Goal: Communication & Community: Answer question/provide support

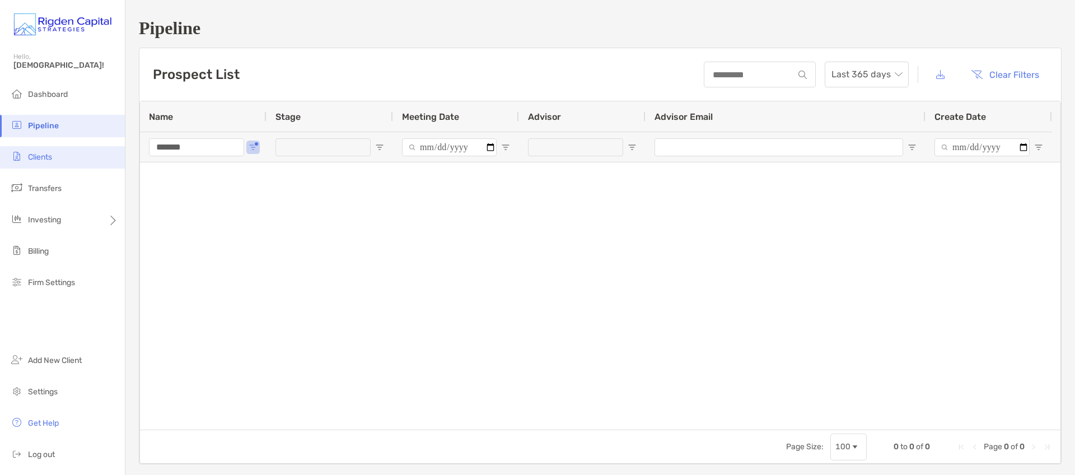
click at [57, 163] on li "Clients" at bounding box center [62, 157] width 125 height 22
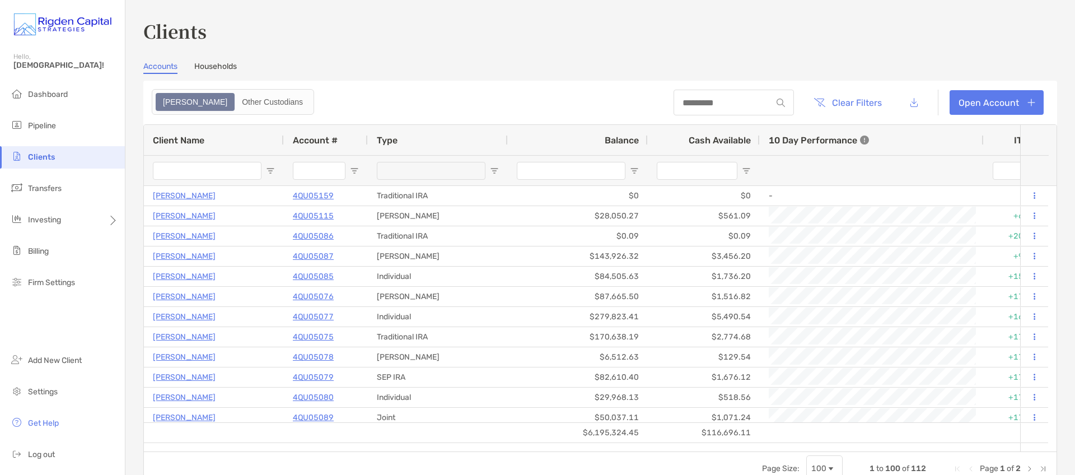
click at [209, 169] on input "Client Name Filter Input" at bounding box center [207, 171] width 109 height 18
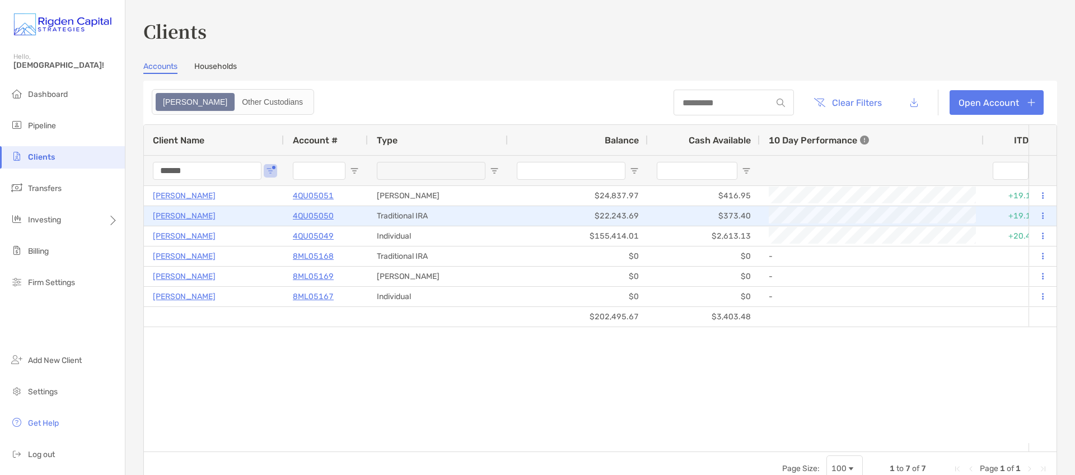
type input "******"
click at [210, 216] on p "Michael Pitsenberger" at bounding box center [184, 216] width 63 height 14
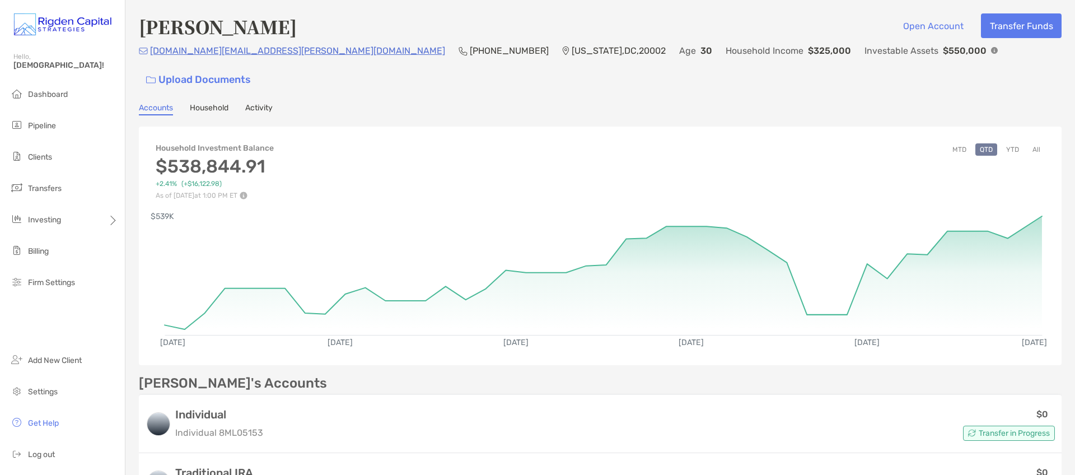
click at [1005, 143] on button "YTD" at bounding box center [1013, 149] width 22 height 12
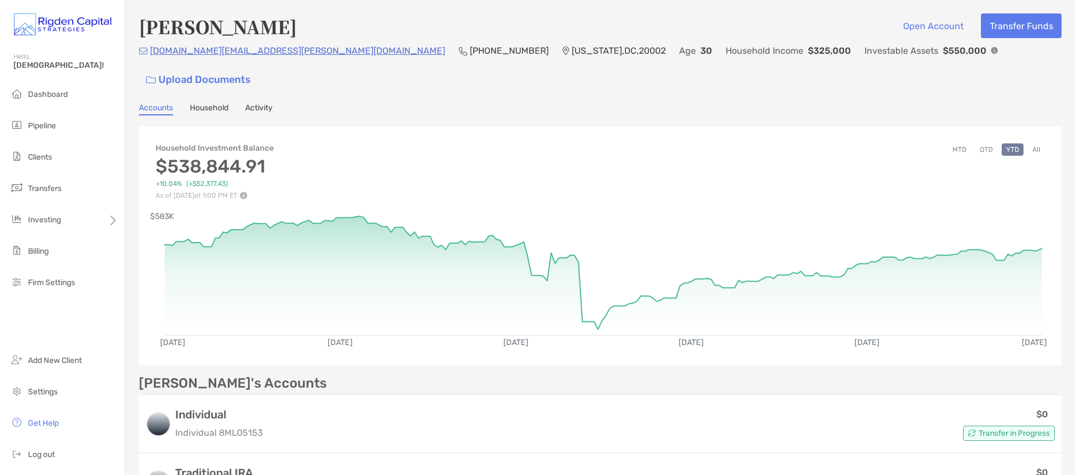
click at [1028, 143] on button "All" at bounding box center [1036, 149] width 17 height 12
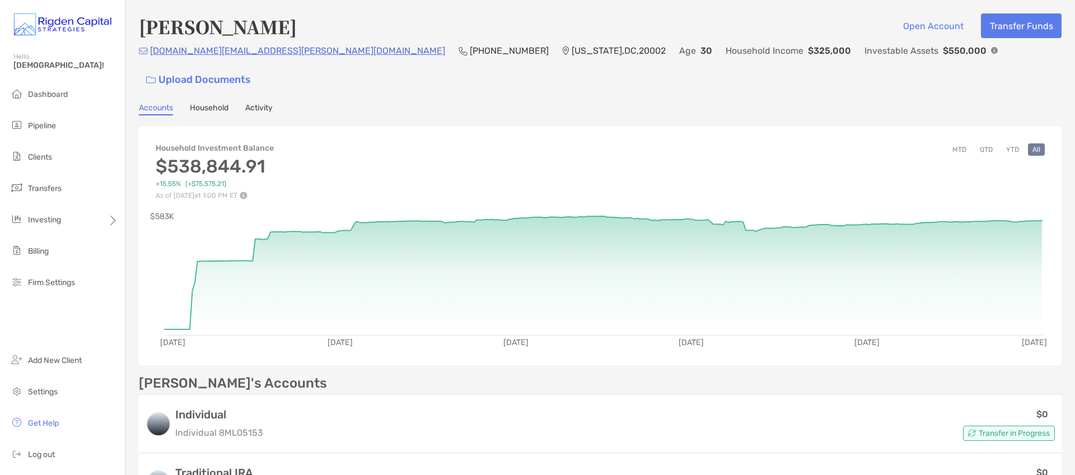
click at [956, 143] on button "MTD" at bounding box center [959, 149] width 23 height 12
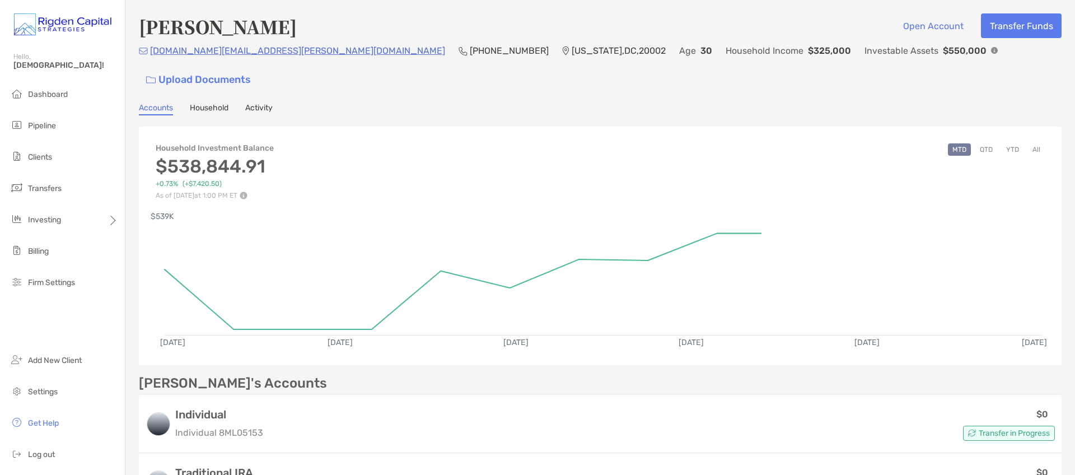
click at [1010, 143] on button "YTD" at bounding box center [1013, 149] width 22 height 12
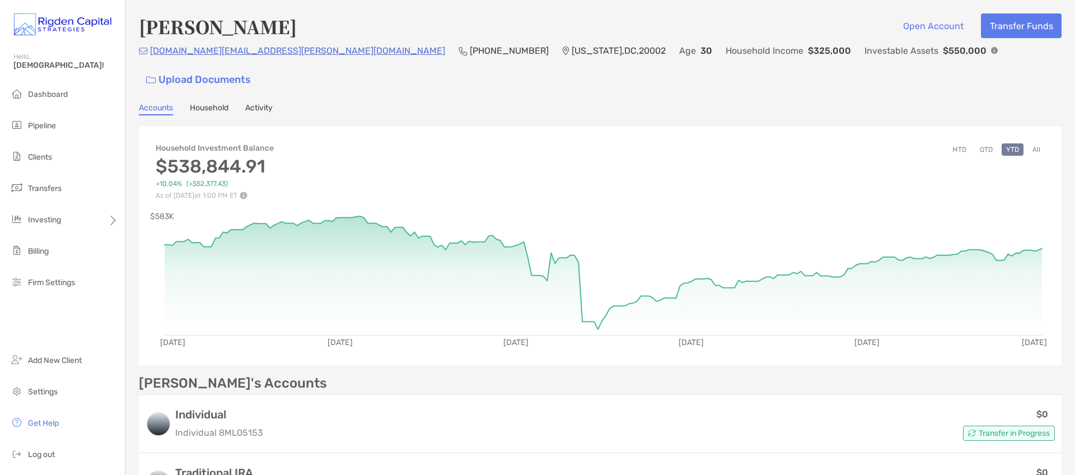
click at [953, 143] on button "MTD" at bounding box center [959, 149] width 23 height 12
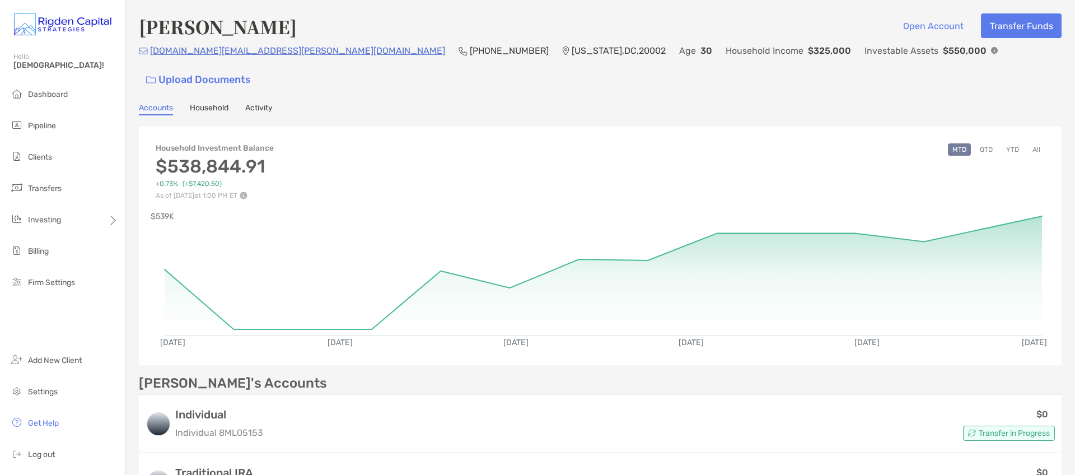
click at [978, 143] on button "QTD" at bounding box center [987, 149] width 22 height 12
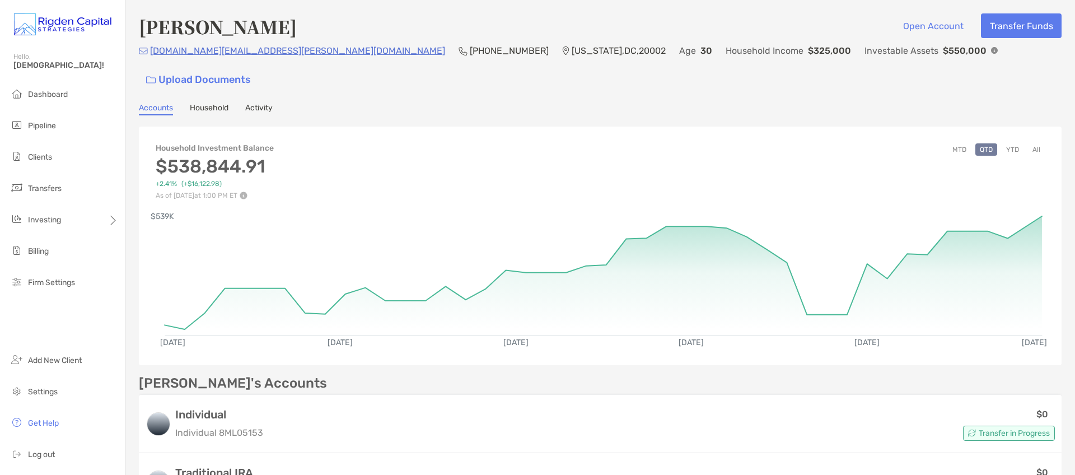
click at [1029, 143] on button "All" at bounding box center [1036, 149] width 17 height 12
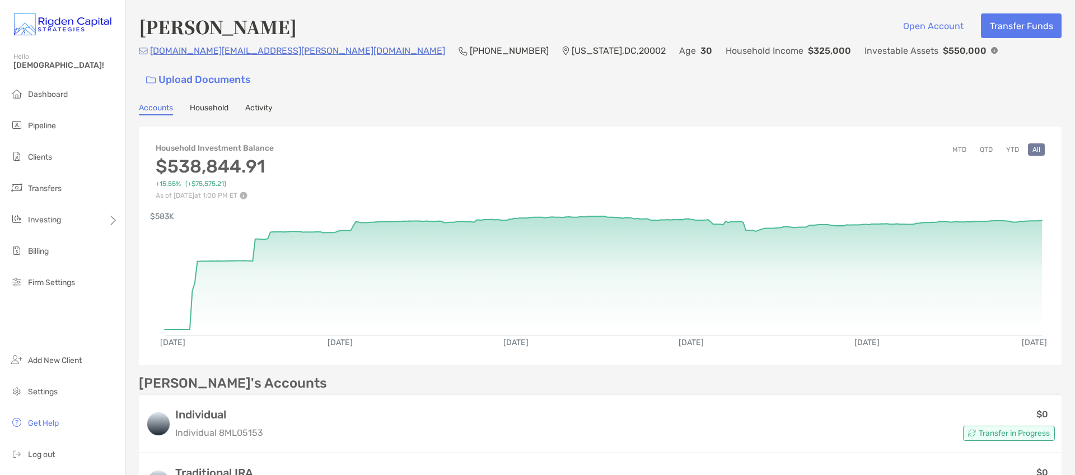
click at [954, 143] on button "MTD" at bounding box center [959, 149] width 23 height 12
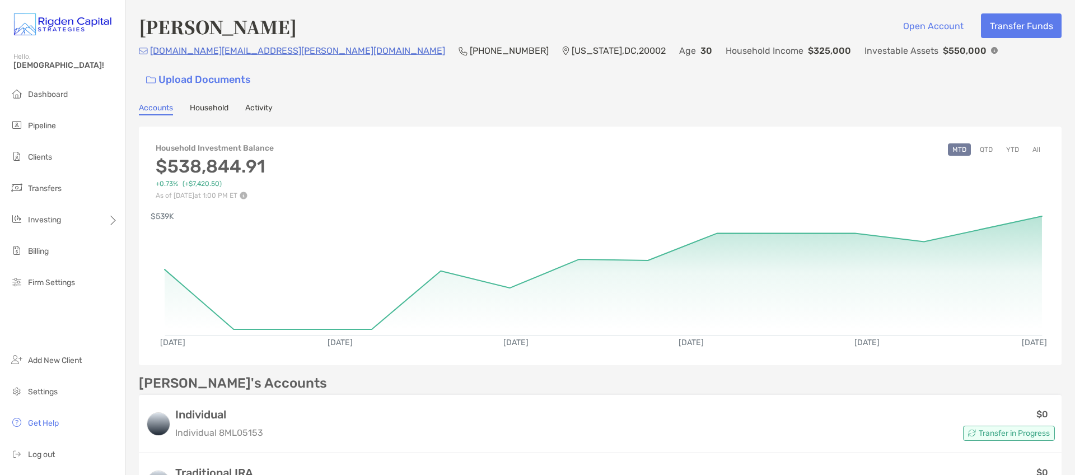
click at [976, 143] on button "QTD" at bounding box center [987, 149] width 22 height 12
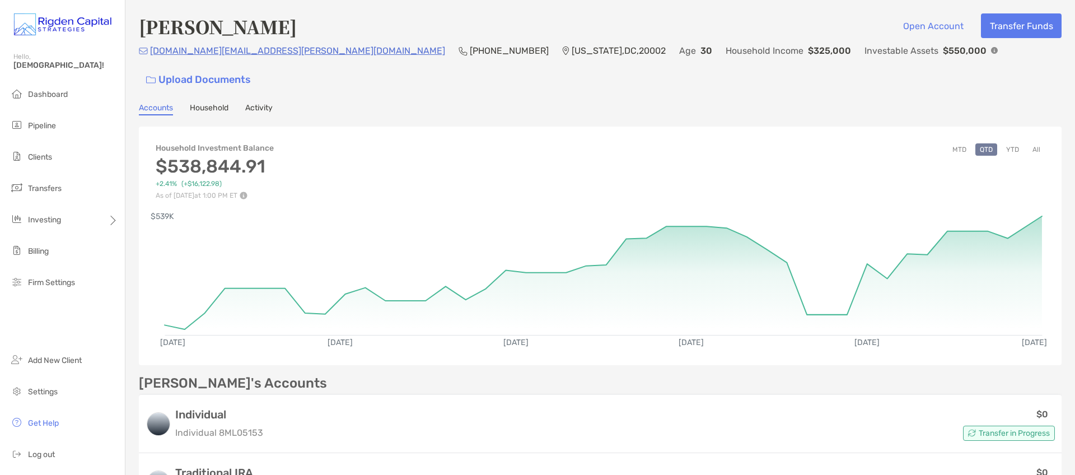
click at [1005, 143] on button "YTD" at bounding box center [1013, 149] width 22 height 12
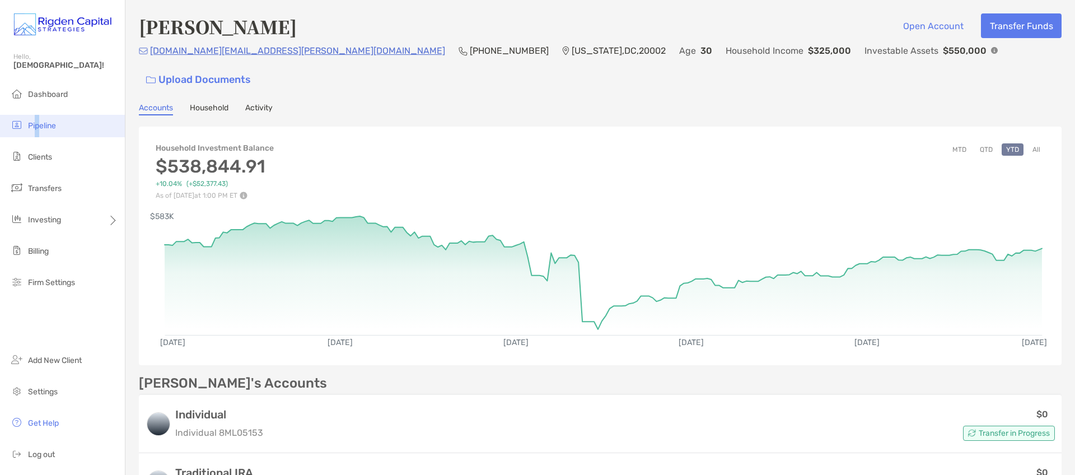
click at [37, 128] on span "Pipeline" at bounding box center [42, 126] width 28 height 10
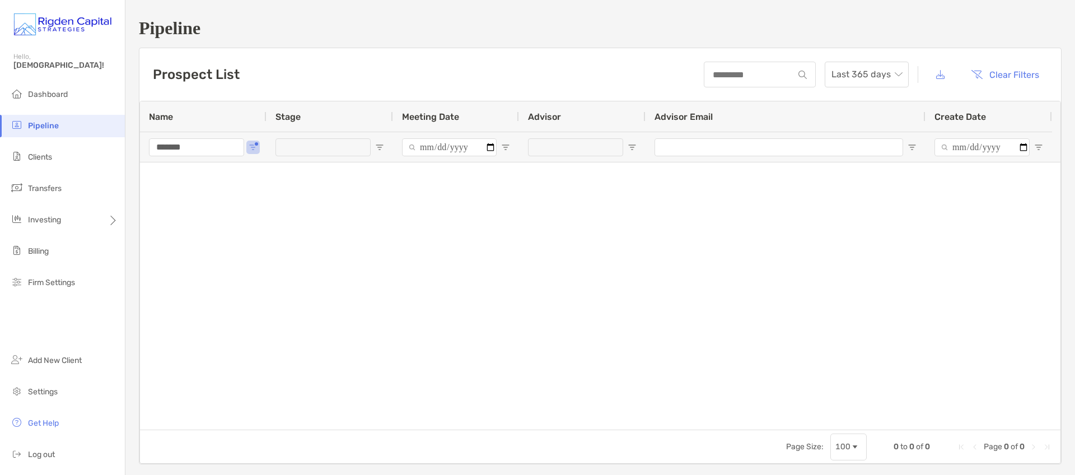
click at [198, 152] on input "*******" at bounding box center [196, 147] width 95 height 18
click at [122, 148] on div "Pipeline Hello, Christian! Dashboard Pipeline Clients Transfers Investing Billi…" at bounding box center [537, 237] width 1075 height 475
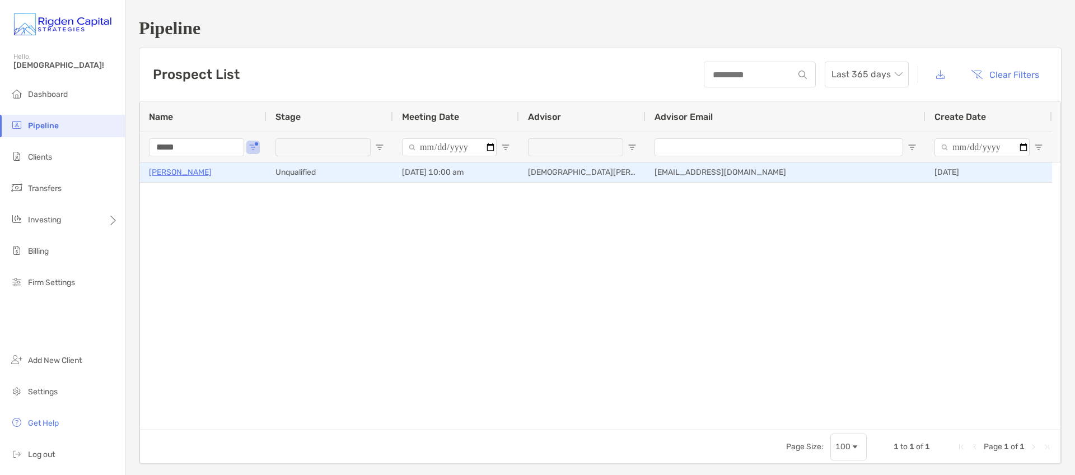
type input "*****"
click at [174, 175] on p "Brett Skene" at bounding box center [180, 172] width 63 height 14
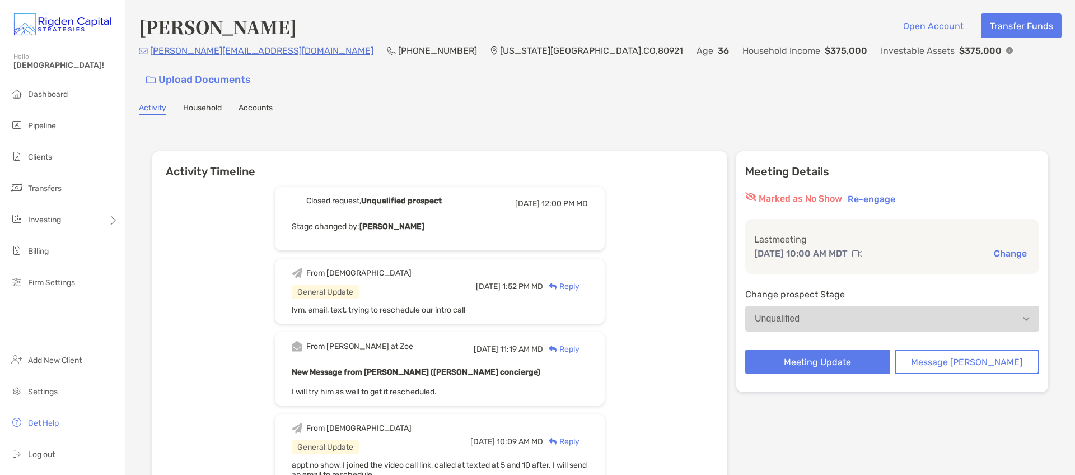
click at [580, 281] on div "Reply" at bounding box center [561, 287] width 36 height 12
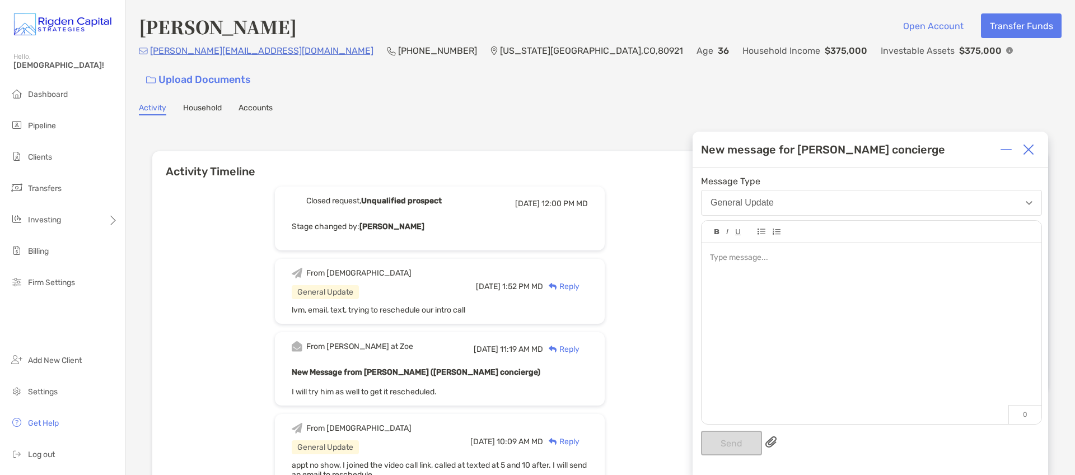
click at [761, 273] on div at bounding box center [872, 328] width 340 height 170
click at [739, 444] on button "Send" at bounding box center [731, 443] width 61 height 25
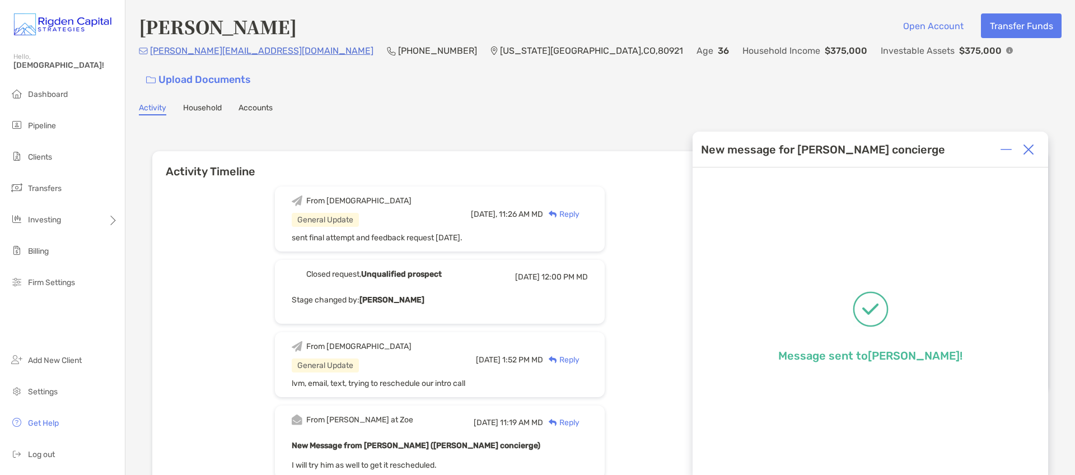
click at [1029, 148] on img at bounding box center [1028, 149] width 11 height 11
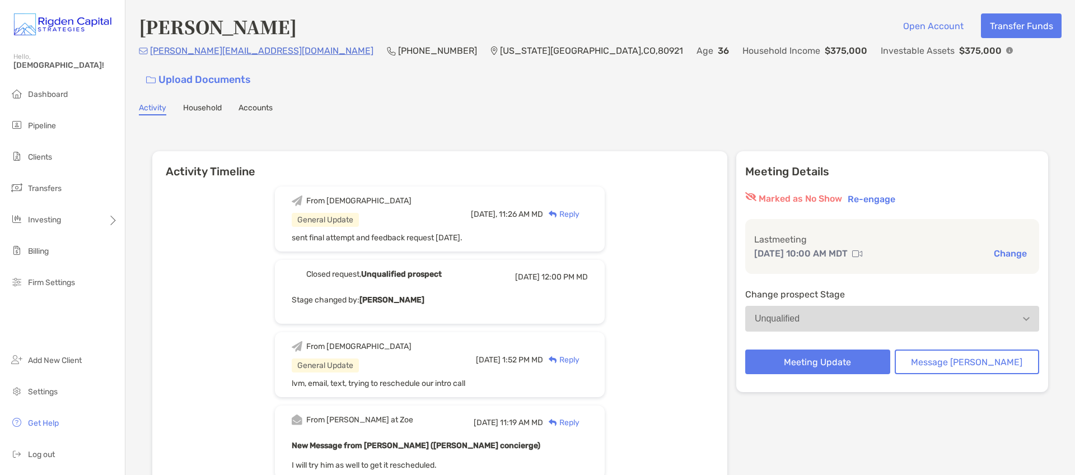
click at [58, 96] on span "Dashboard" at bounding box center [48, 95] width 40 height 10
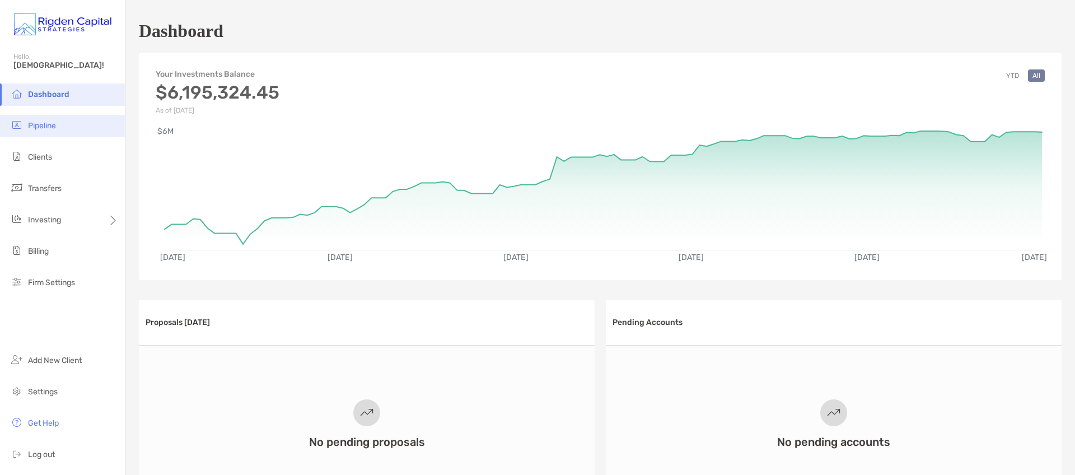
click at [44, 125] on span "Pipeline" at bounding box center [42, 126] width 28 height 10
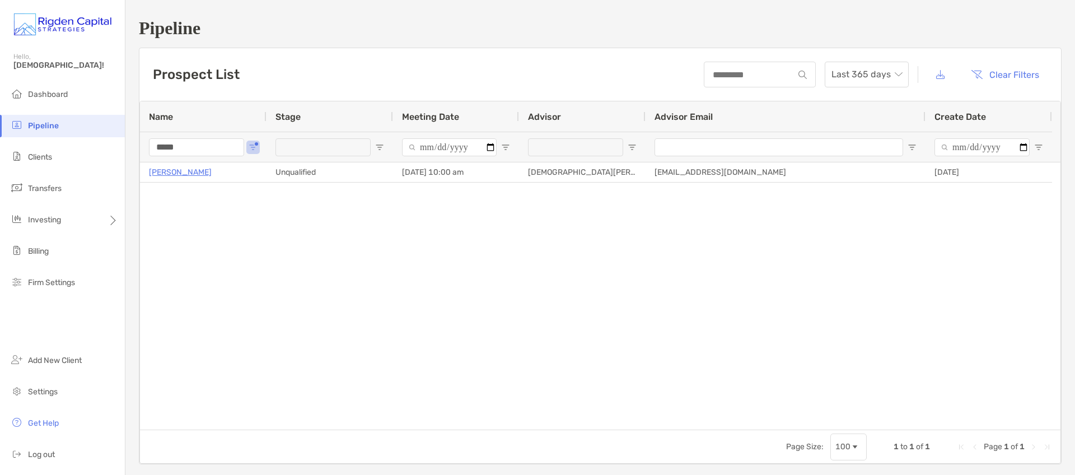
drag, startPoint x: 207, startPoint y: 149, endPoint x: 137, endPoint y: 147, distance: 70.0
click at [138, 147] on div "Pipeline Prospect List Last 365 days Clear Filters 1 to 1 of 1 Name Stage Meeti…" at bounding box center [600, 241] width 950 height 482
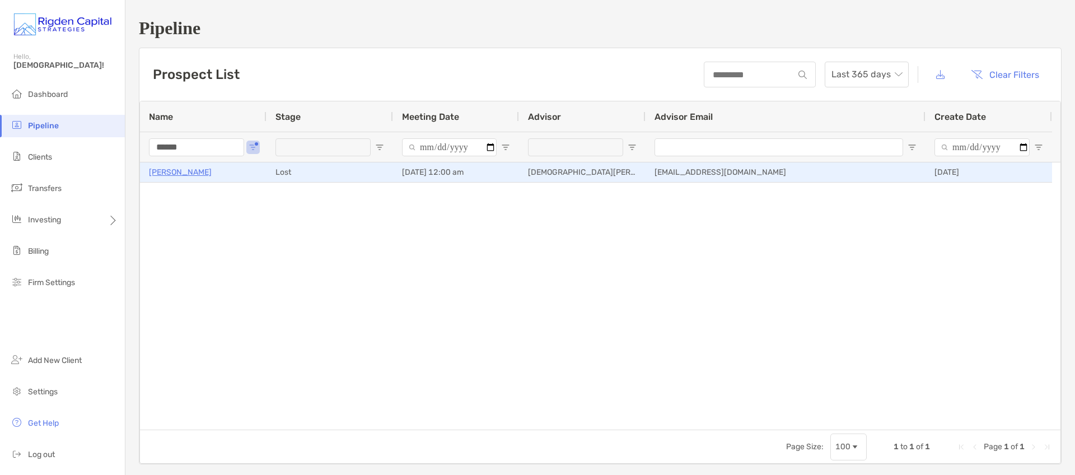
type input "******"
click at [209, 175] on p "LeighAnne Cronin" at bounding box center [180, 172] width 63 height 14
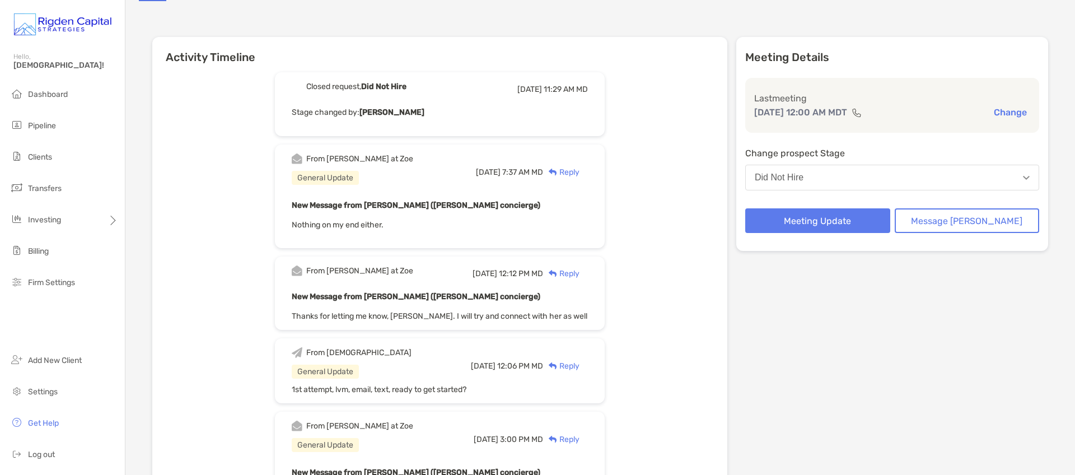
scroll to position [44, 0]
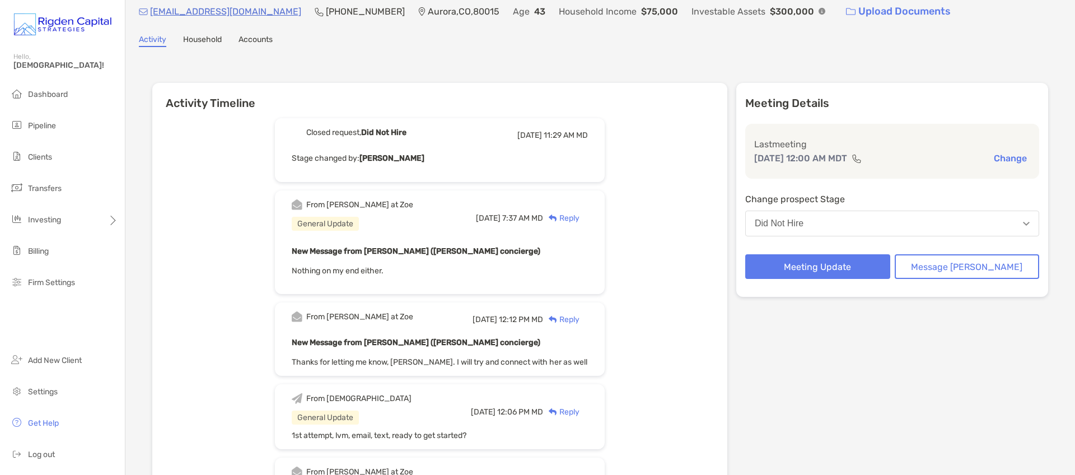
click at [580, 218] on div "Reply" at bounding box center [561, 218] width 36 height 12
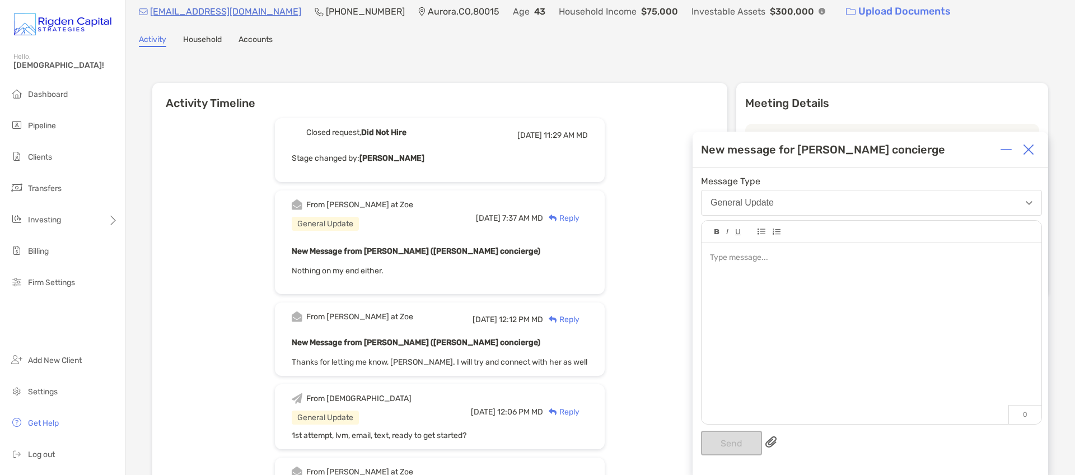
click at [730, 265] on div at bounding box center [872, 328] width 340 height 170
click at [744, 441] on button "Send" at bounding box center [731, 443] width 61 height 25
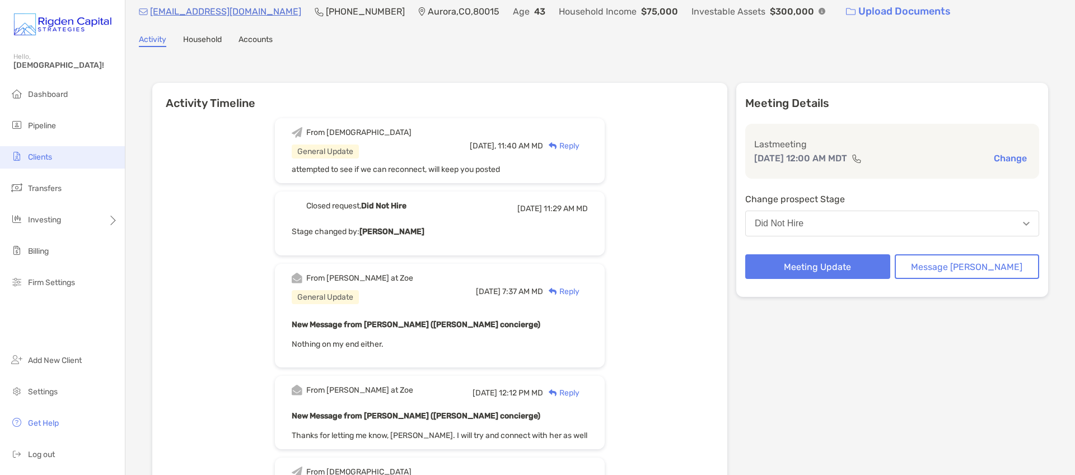
click at [46, 157] on span "Clients" at bounding box center [40, 157] width 24 height 10
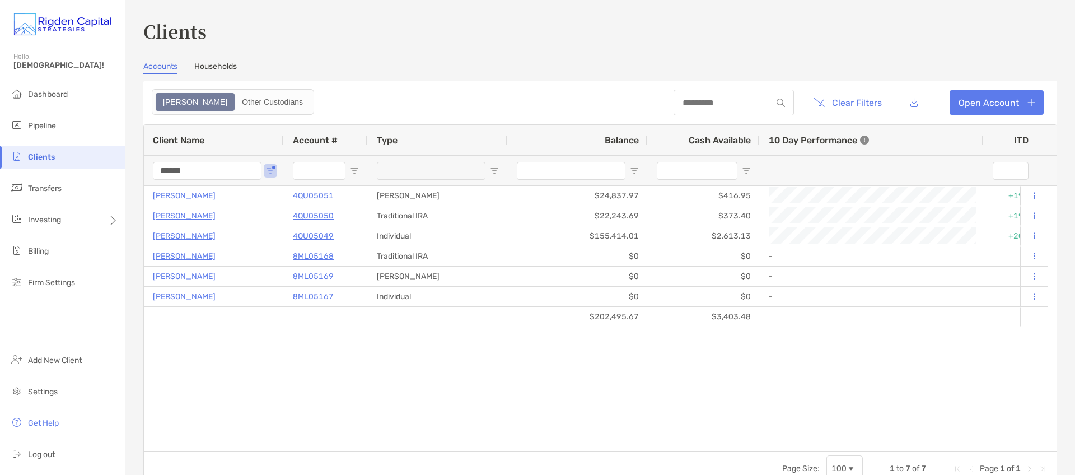
click at [215, 166] on input "******" at bounding box center [207, 171] width 109 height 18
drag, startPoint x: 207, startPoint y: 170, endPoint x: 99, endPoint y: 160, distance: 108.6
click at [124, 170] on div "Clients Hello, Christian! Dashboard Pipeline Clients Transfers Investing Billin…" at bounding box center [537, 237] width 1075 height 475
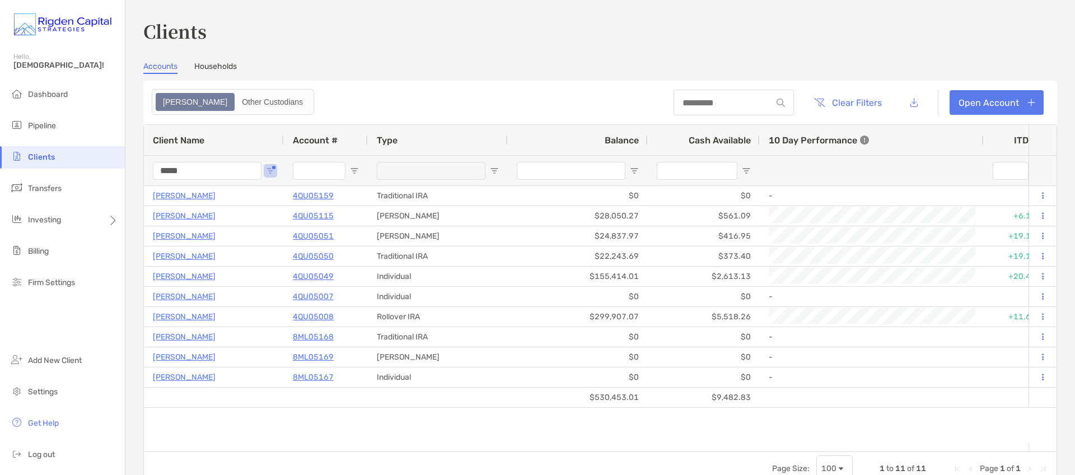
type input "******"
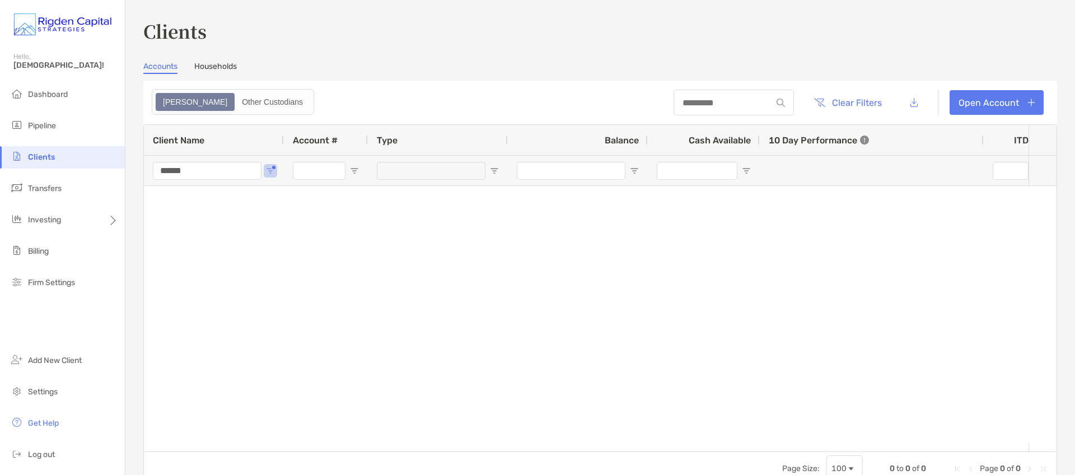
drag, startPoint x: 195, startPoint y: 169, endPoint x: 113, endPoint y: 169, distance: 82.3
click at [114, 170] on div "Clients Hello, Christian! Dashboard Pipeline Clients Transfers Investing Billin…" at bounding box center [537, 237] width 1075 height 475
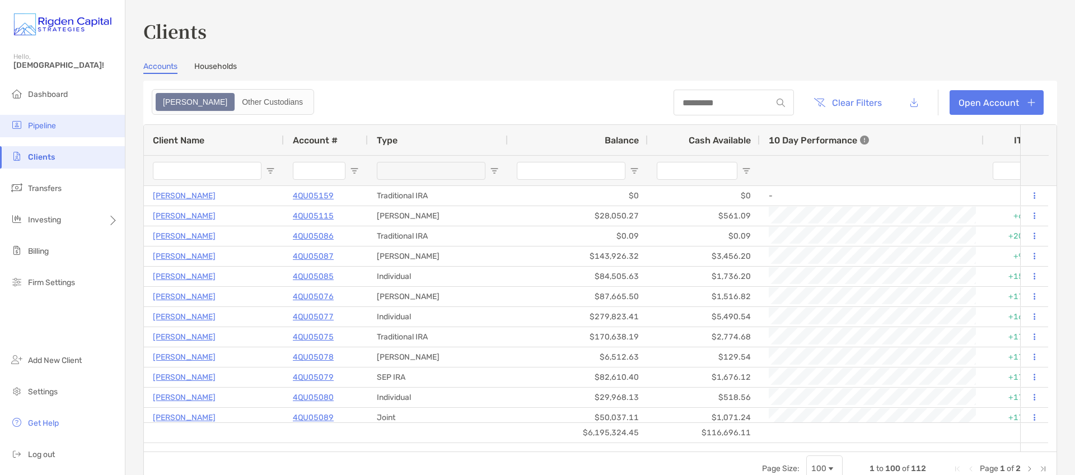
click at [41, 126] on span "Pipeline" at bounding box center [42, 126] width 28 height 10
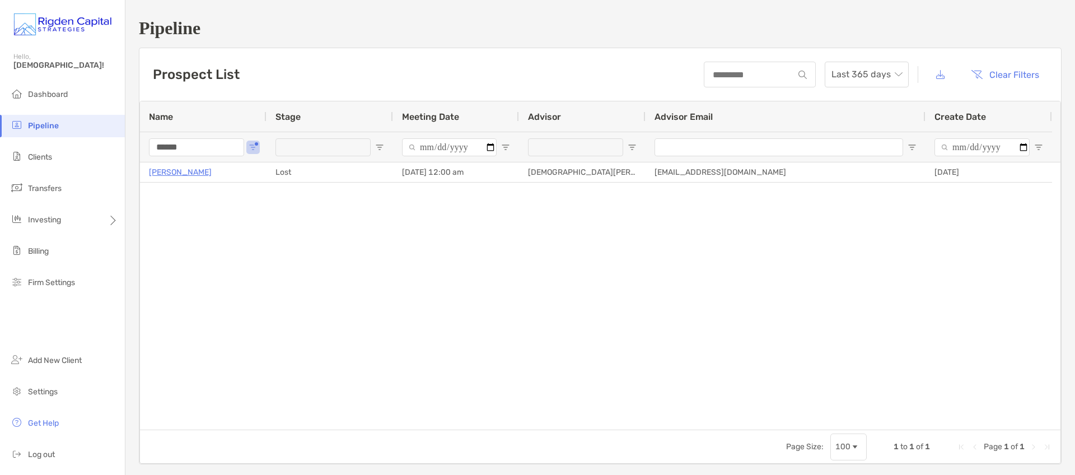
drag, startPoint x: 204, startPoint y: 149, endPoint x: 152, endPoint y: 151, distance: 52.7
click at [152, 151] on input "******" at bounding box center [196, 147] width 95 height 18
type input "*"
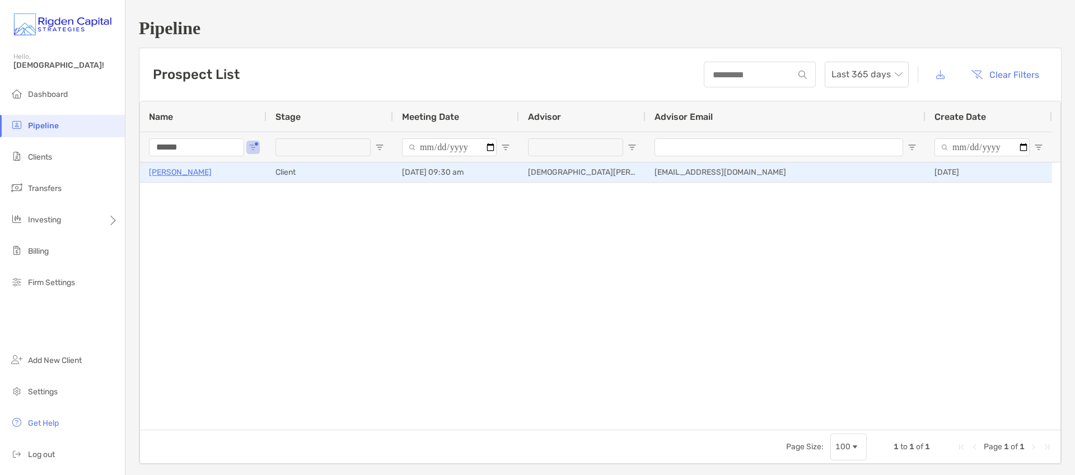
type input "******"
click at [178, 174] on p "[PERSON_NAME]" at bounding box center [180, 172] width 63 height 14
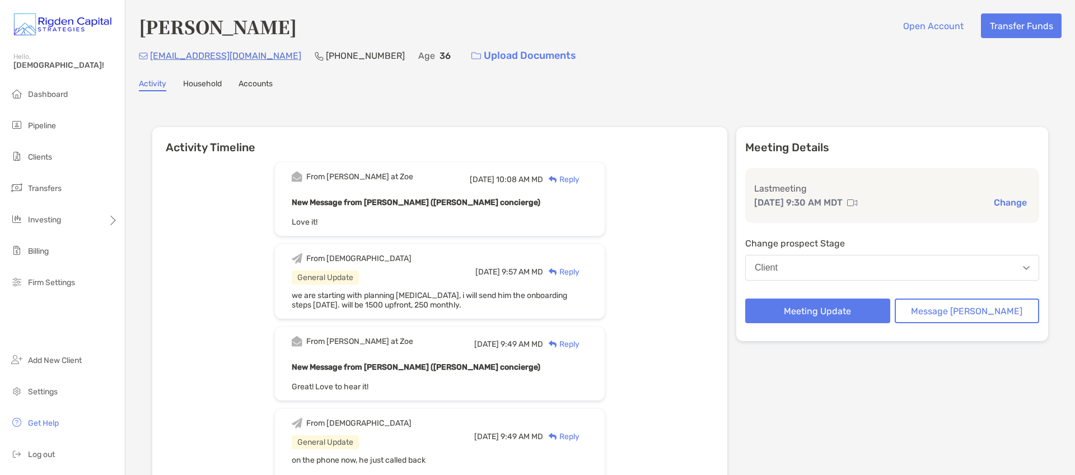
click at [580, 181] on div "Reply" at bounding box center [561, 180] width 36 height 12
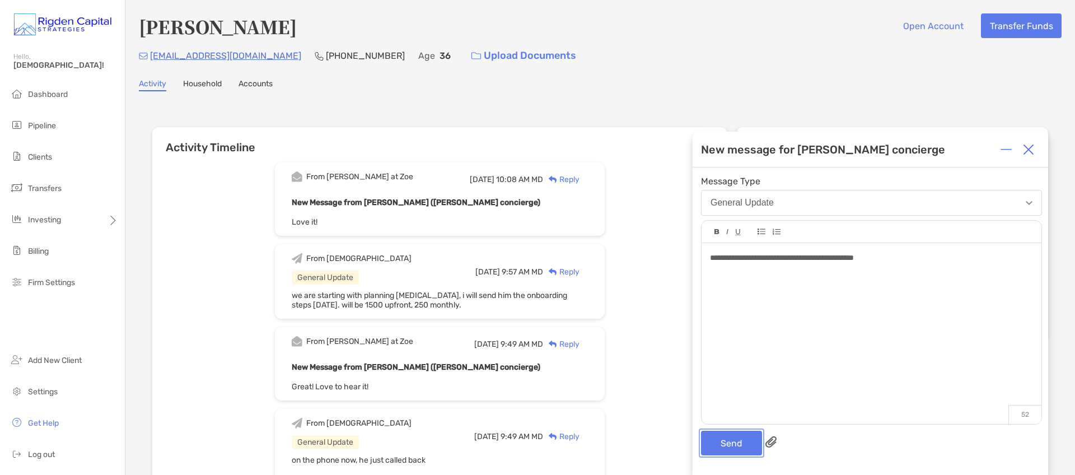
click at [744, 437] on button "Send" at bounding box center [731, 443] width 61 height 25
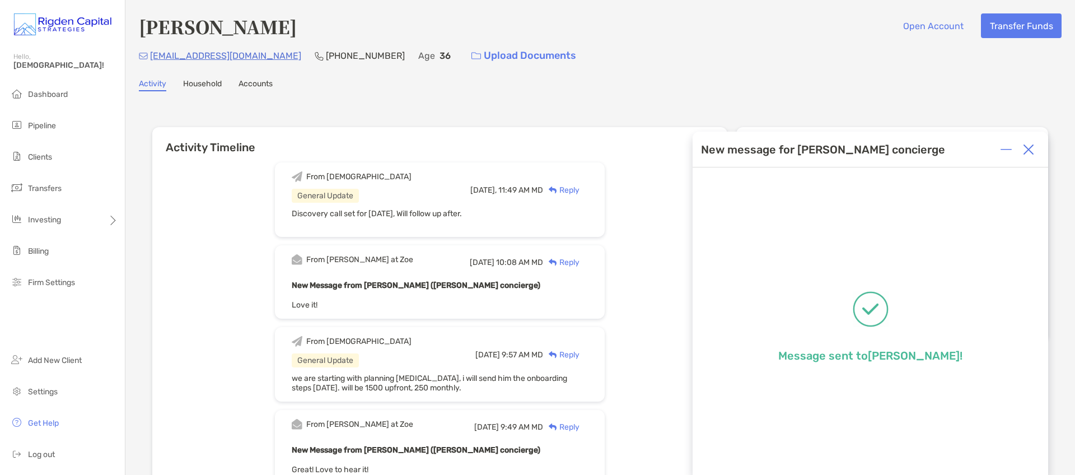
drag, startPoint x: 1031, startPoint y: 148, endPoint x: 954, endPoint y: 140, distance: 77.2
click at [1031, 148] on img at bounding box center [1028, 149] width 11 height 11
